Goal: Task Accomplishment & Management: Complete application form

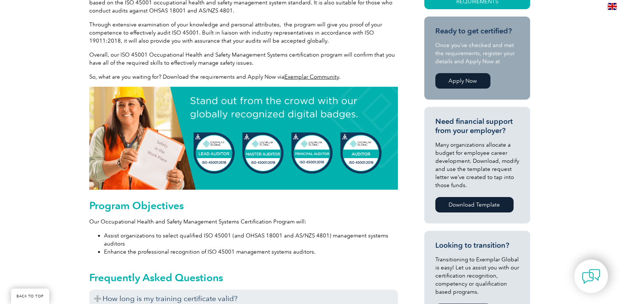
scroll to position [147, 0]
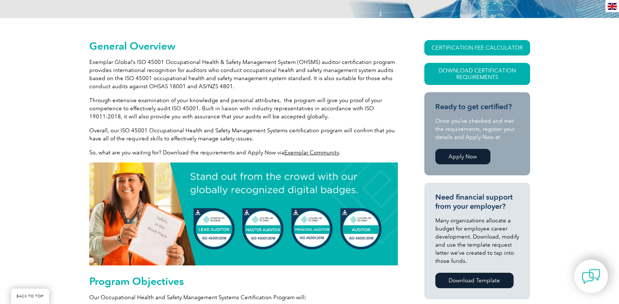
click at [458, 156] on link "Apply Now" at bounding box center [462, 156] width 55 height 15
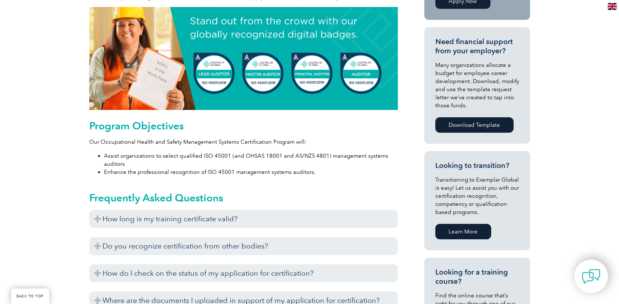
scroll to position [294, 0]
